Goal: Transaction & Acquisition: Book appointment/travel/reservation

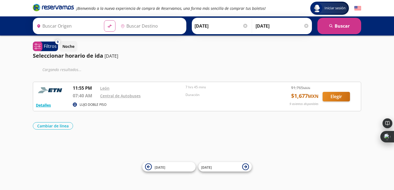
type input "[GEOGRAPHIC_DATA], [GEOGRAPHIC_DATA]"
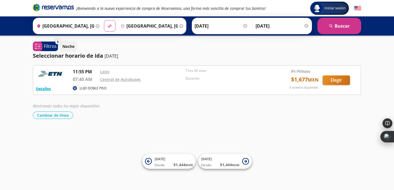
click at [224, 19] on input "12-Sep-25" at bounding box center [222, 26] width 54 height 14
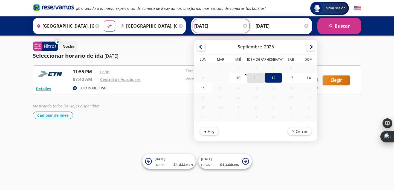
click at [256, 76] on div "11" at bounding box center [256, 78] width 18 height 10
type input "11-Sep-25"
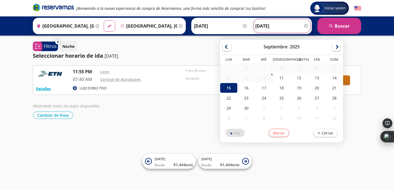
click at [271, 25] on input "15-Sep-25" at bounding box center [283, 26] width 54 height 14
click at [288, 151] on div "Iniciar sesión Iniciar sesión ¡Bienvenido a la nueva experiencia de compra de R…" at bounding box center [197, 95] width 394 height 190
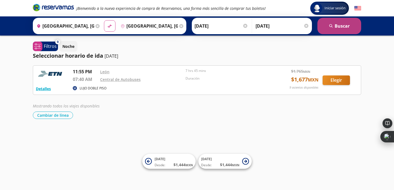
click at [338, 29] on button "search Buscar" at bounding box center [340, 26] width 44 height 16
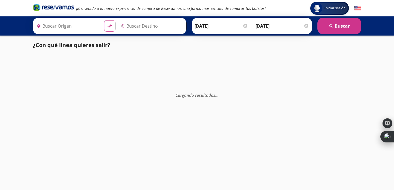
type input "León, Guanajuato"
type input "Puerto Vallarta, Jalisco"
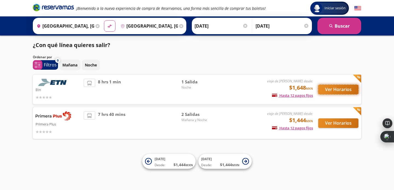
click at [330, 89] on button "Ver Horarios" at bounding box center [339, 90] width 40 height 10
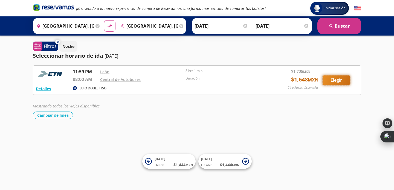
click at [333, 79] on button "Elegir" at bounding box center [336, 81] width 27 height 10
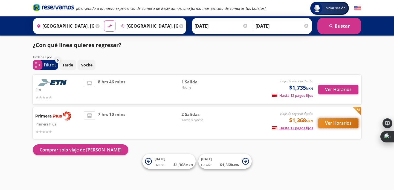
click at [338, 124] on button "Ver Horarios" at bounding box center [339, 124] width 40 height 10
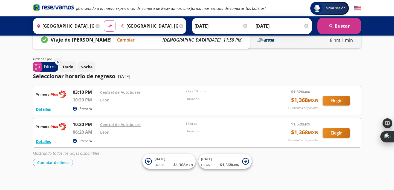
scroll to position [17, 0]
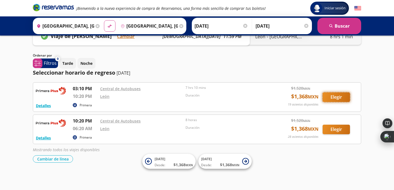
click at [336, 97] on button "Elegir" at bounding box center [336, 98] width 27 height 10
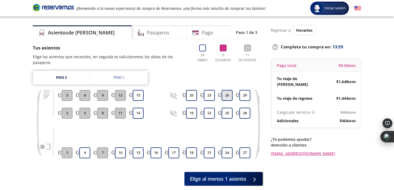
scroll to position [23, 0]
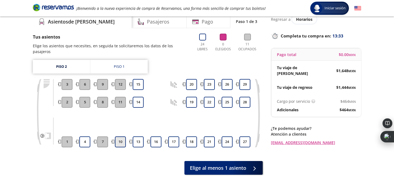
click at [120, 137] on button "10" at bounding box center [120, 142] width 11 height 11
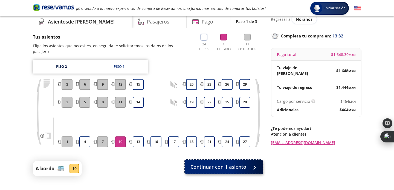
click at [246, 164] on span "Continuar con 1 asiento" at bounding box center [219, 167] width 56 height 7
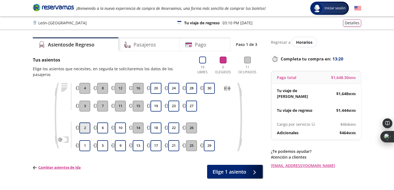
click at [86, 123] on button "2" at bounding box center [84, 128] width 11 height 11
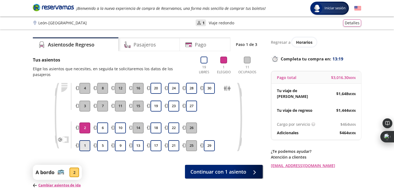
click at [88, 141] on button "1" at bounding box center [84, 146] width 11 height 11
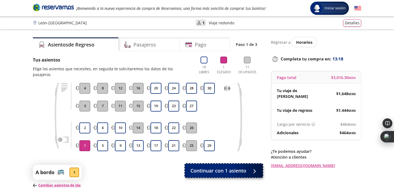
click at [240, 168] on span "Continuar con 1 asiento" at bounding box center [219, 170] width 56 height 7
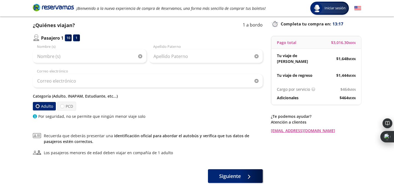
scroll to position [38, 0]
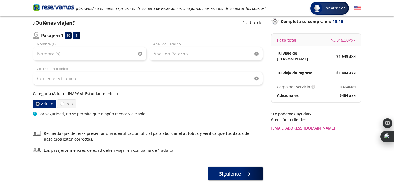
click at [88, 46] on div "Nombre (s)" at bounding box center [90, 51] width 114 height 19
click at [82, 53] on input "Nombre (s)" at bounding box center [90, 54] width 114 height 14
type input "Diego"
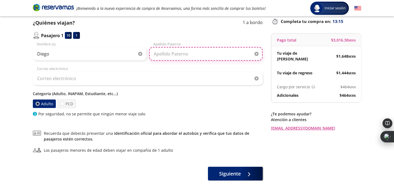
type input "Celaya Perez"
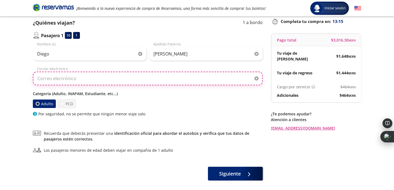
type input "caneloperez10@gmail.com"
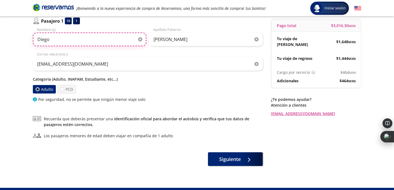
scroll to position [54, 0]
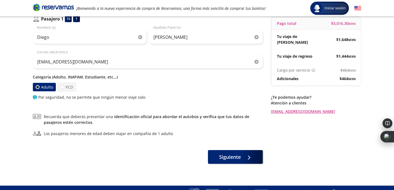
click at [99, 75] on p "Categoría (Adulto, INAPAM, Estudiante, etc...)" at bounding box center [148, 77] width 230 height 6
click at [114, 88] on div "Adulto PCD" at bounding box center [148, 87] width 230 height 9
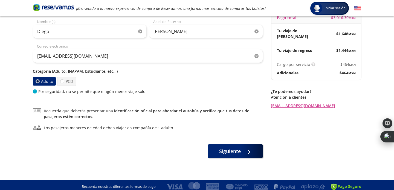
scroll to position [62, 0]
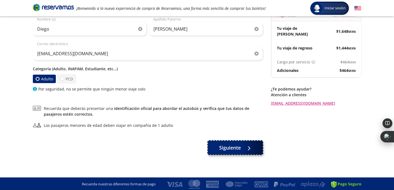
click at [248, 151] on button "Siguiente" at bounding box center [235, 148] width 55 height 14
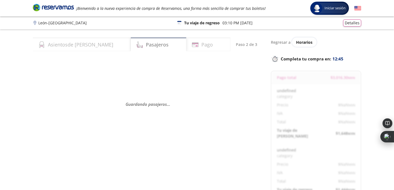
select select "MX"
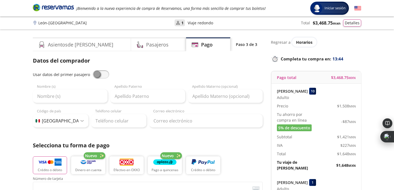
click at [98, 76] on span at bounding box center [101, 74] width 16 height 8
click at [93, 70] on input "checkbox" at bounding box center [93, 70] width 0 height 0
type input "Diego"
type input "Celaya Perez"
type input "caneloperez10@gmail.com"
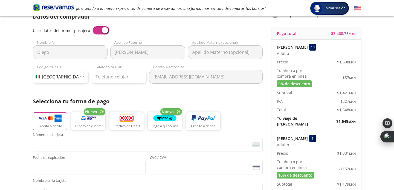
scroll to position [29, 0]
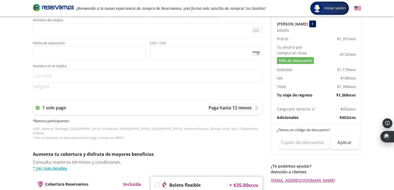
scroll to position [165, 0]
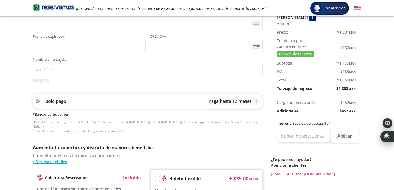
click at [252, 102] on p "Paga hasta 12 meses" at bounding box center [230, 101] width 43 height 7
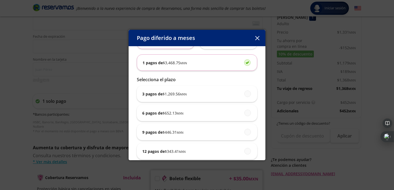
scroll to position [33, 0]
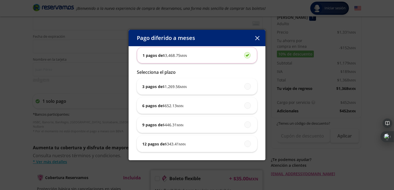
click at [261, 38] on button "button" at bounding box center [257, 38] width 8 height 8
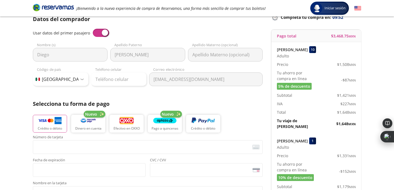
scroll to position [0, 0]
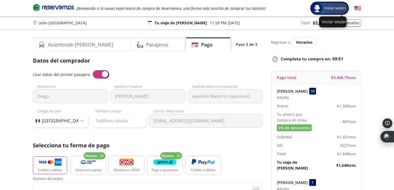
click at [329, 7] on span "Iniciar sesión" at bounding box center [335, 7] width 25 height 5
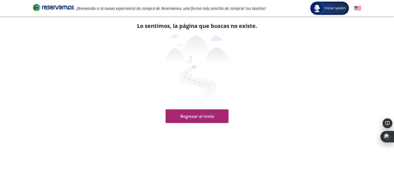
click at [203, 118] on button "Regresar al inicio" at bounding box center [197, 117] width 63 height 14
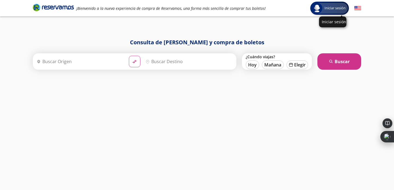
click at [327, 6] on span "Iniciar sesión" at bounding box center [335, 7] width 25 height 5
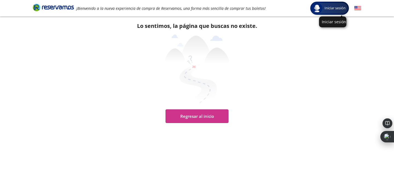
click at [335, 16] on div "Iniciar sesión" at bounding box center [332, 21] width 27 height 11
